Goal: Information Seeking & Learning: Learn about a topic

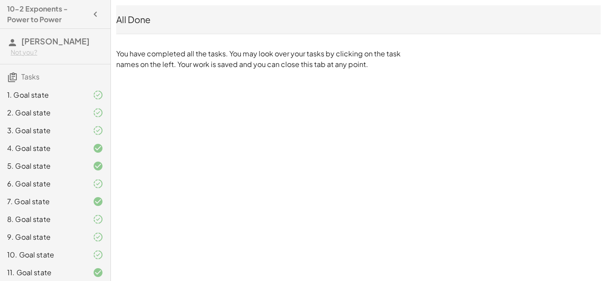
scroll to position [22, 0]
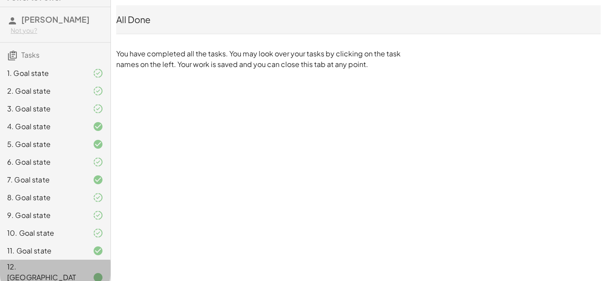
click at [84, 272] on div at bounding box center [91, 277] width 25 height 11
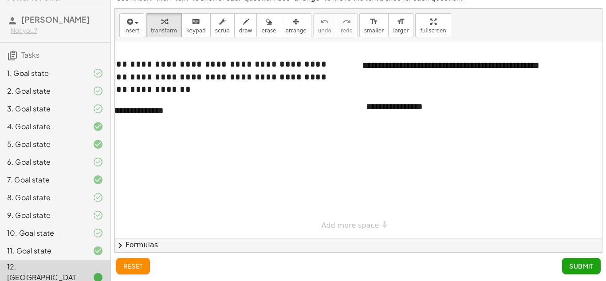
scroll to position [0, 0]
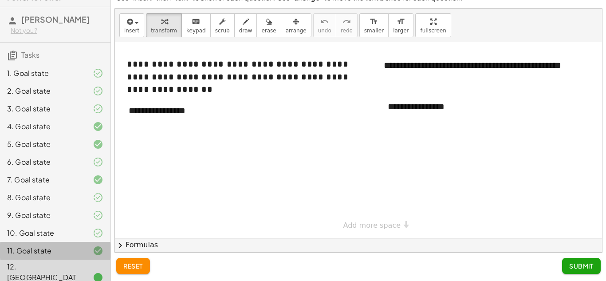
click at [91, 250] on div at bounding box center [91, 251] width 25 height 11
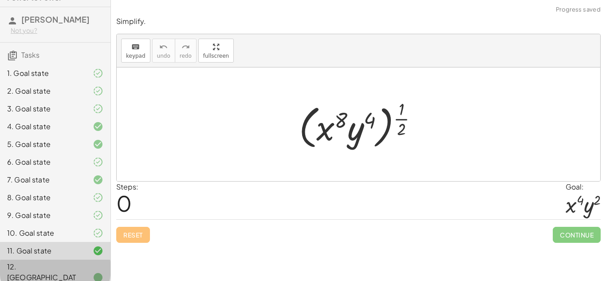
click at [88, 272] on div at bounding box center [91, 277] width 25 height 11
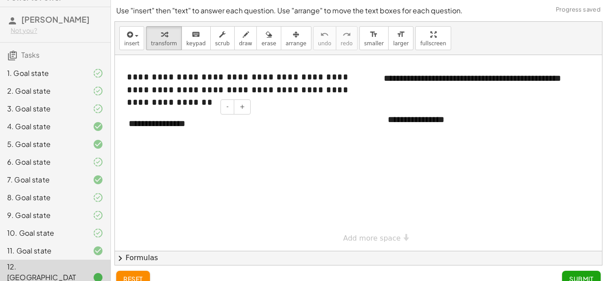
click at [176, 126] on div "**********" at bounding box center [186, 123] width 133 height 31
click at [189, 157] on div at bounding box center [369, 153] width 509 height 196
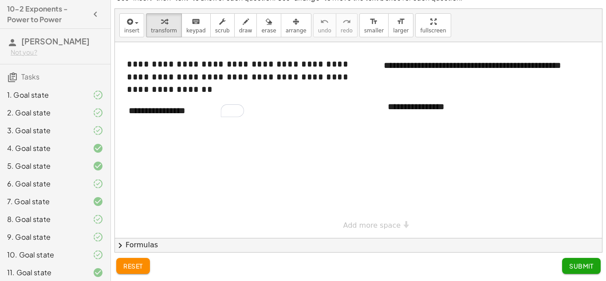
click at [71, 45] on span "[PERSON_NAME]" at bounding box center [55, 41] width 68 height 10
click at [58, 15] on h4 "10-2 Exponents - Power to Power" at bounding box center [47, 14] width 80 height 21
click at [92, 16] on icon "button" at bounding box center [95, 14] width 11 height 11
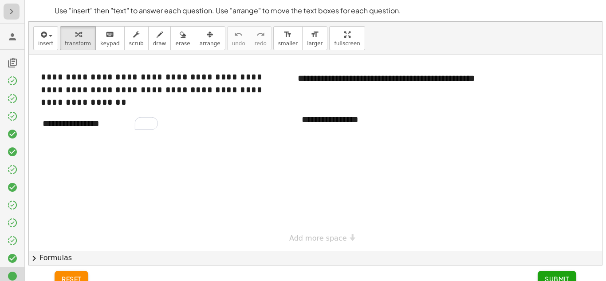
click at [15, 14] on icon "button" at bounding box center [11, 11] width 11 height 11
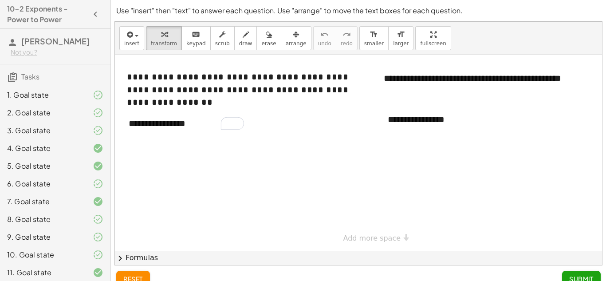
click at [12, 46] on icon at bounding box center [12, 42] width 11 height 11
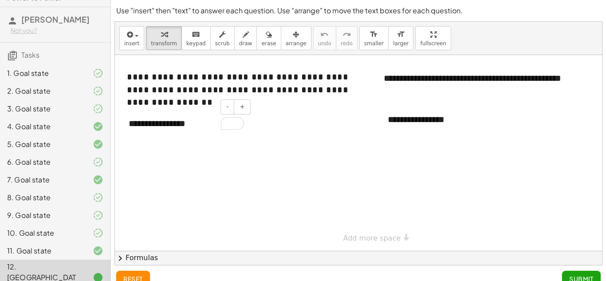
click at [195, 127] on div "**********" at bounding box center [186, 123] width 133 height 31
click at [222, 155] on div at bounding box center [369, 153] width 509 height 196
click at [72, 212] on div "9. Goal state" at bounding box center [42, 215] width 71 height 11
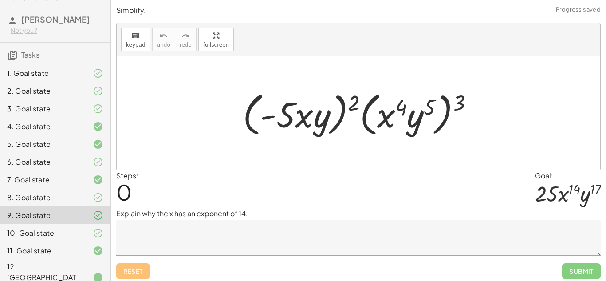
click at [75, 236] on div "10. Goal state" at bounding box center [42, 233] width 71 height 11
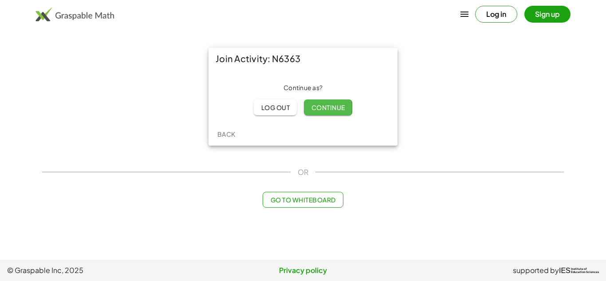
click at [327, 110] on span "Continue" at bounding box center [328, 107] width 34 height 8
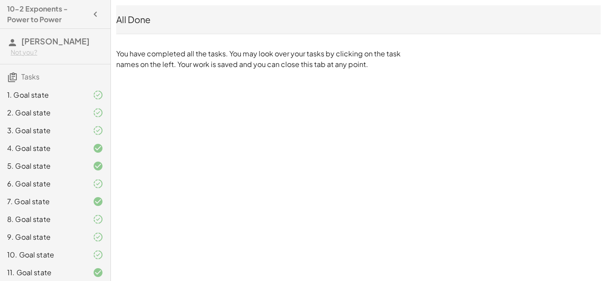
scroll to position [22, 0]
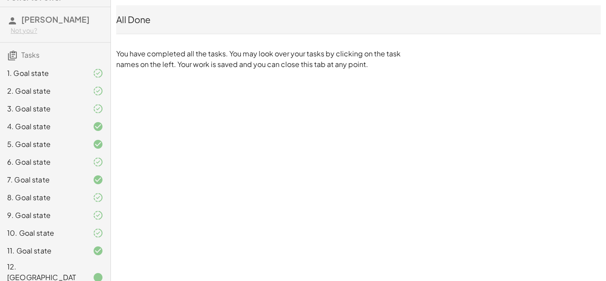
click at [40, 59] on span "Tasks" at bounding box center [30, 54] width 18 height 9
click at [53, 262] on div "12. [GEOGRAPHIC_DATA]" at bounding box center [55, 278] width 111 height 36
click at [68, 246] on div "11. Goal state" at bounding box center [42, 251] width 71 height 11
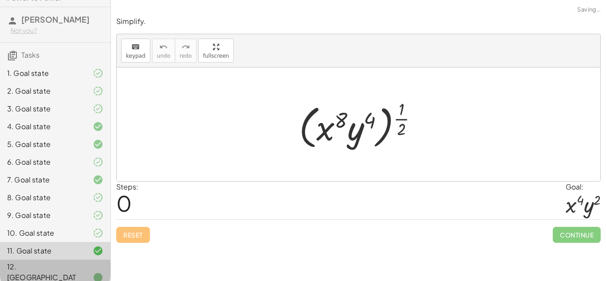
click at [73, 249] on div "11. Goal state" at bounding box center [42, 251] width 71 height 11
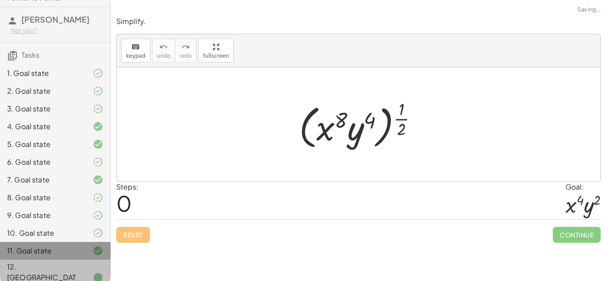
click at [73, 249] on div "11. Goal state" at bounding box center [42, 251] width 71 height 11
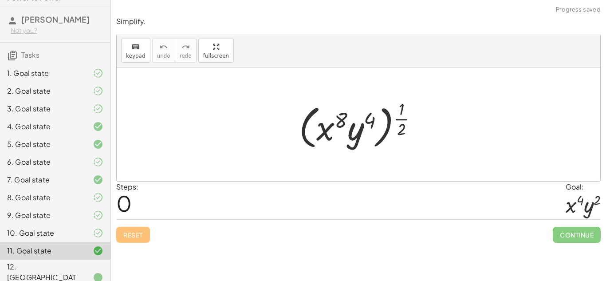
click at [81, 261] on div "12. [GEOGRAPHIC_DATA]" at bounding box center [55, 278] width 111 height 36
